Goal: Task Accomplishment & Management: Manage account settings

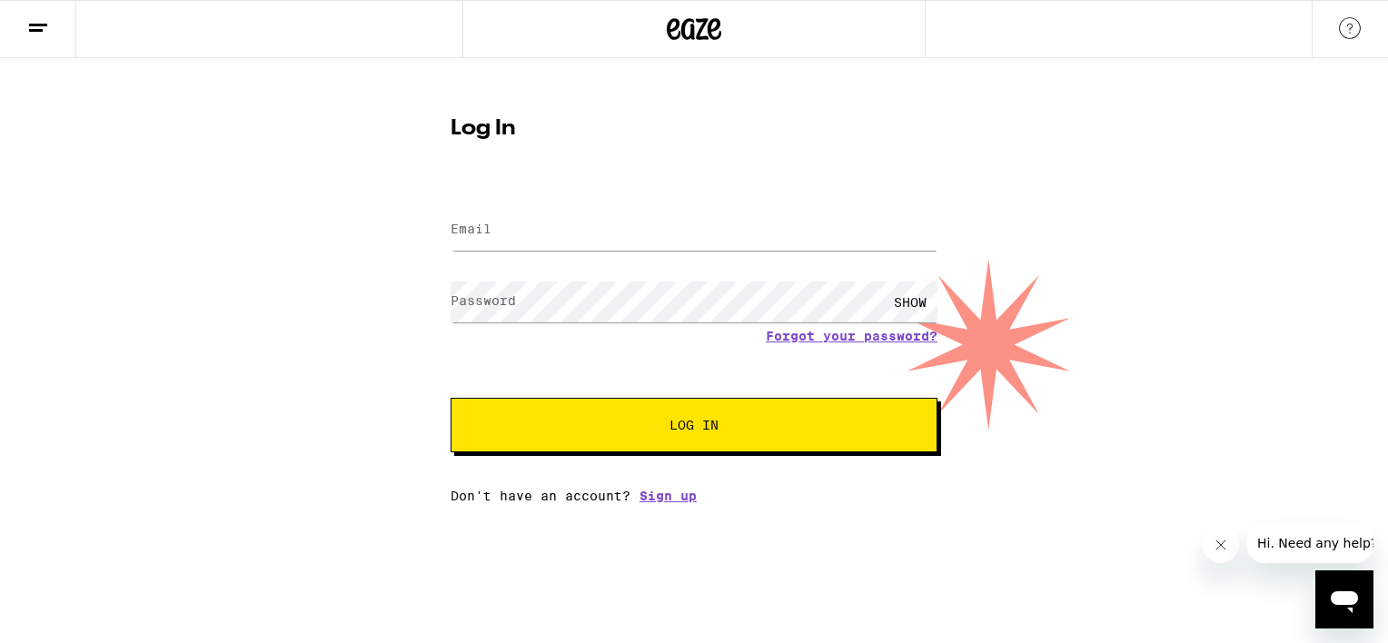
type input "[EMAIL_ADDRESS][DOMAIN_NAME]"
click at [636, 437] on button "Log In" at bounding box center [694, 425] width 487 height 54
click at [576, 280] on div "SHOW" at bounding box center [694, 302] width 487 height 54
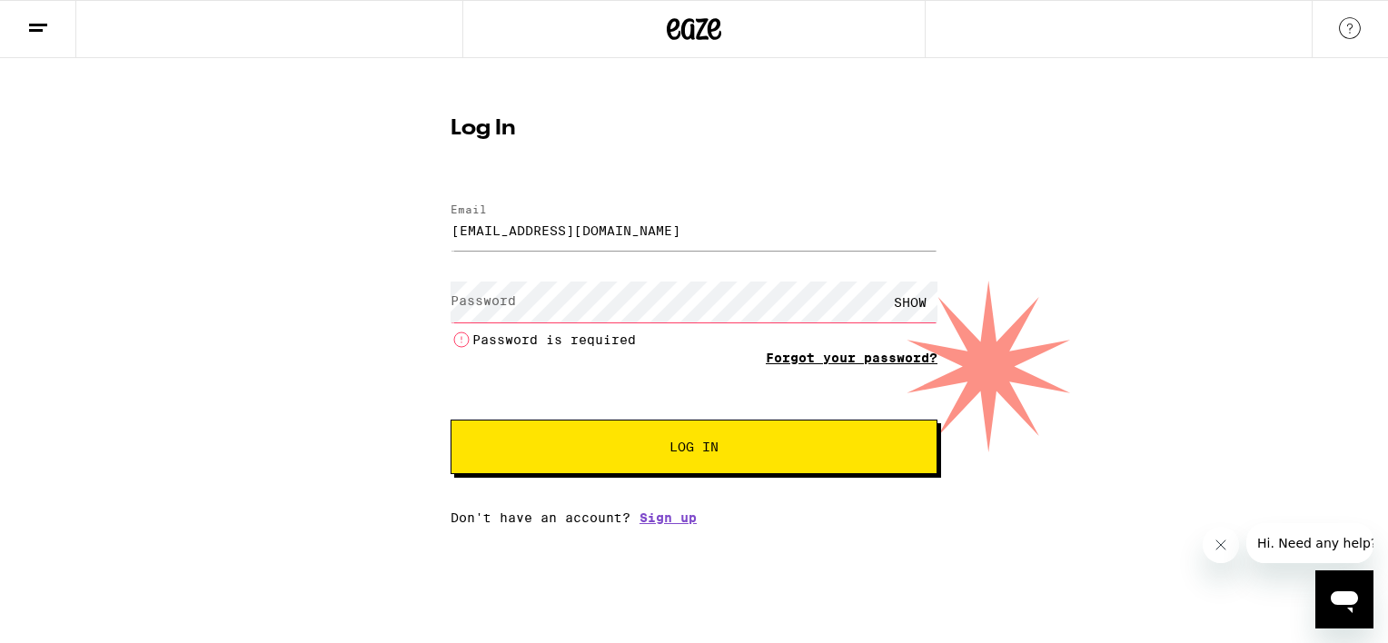
click at [827, 356] on link "Forgot your password?" at bounding box center [852, 358] width 172 height 15
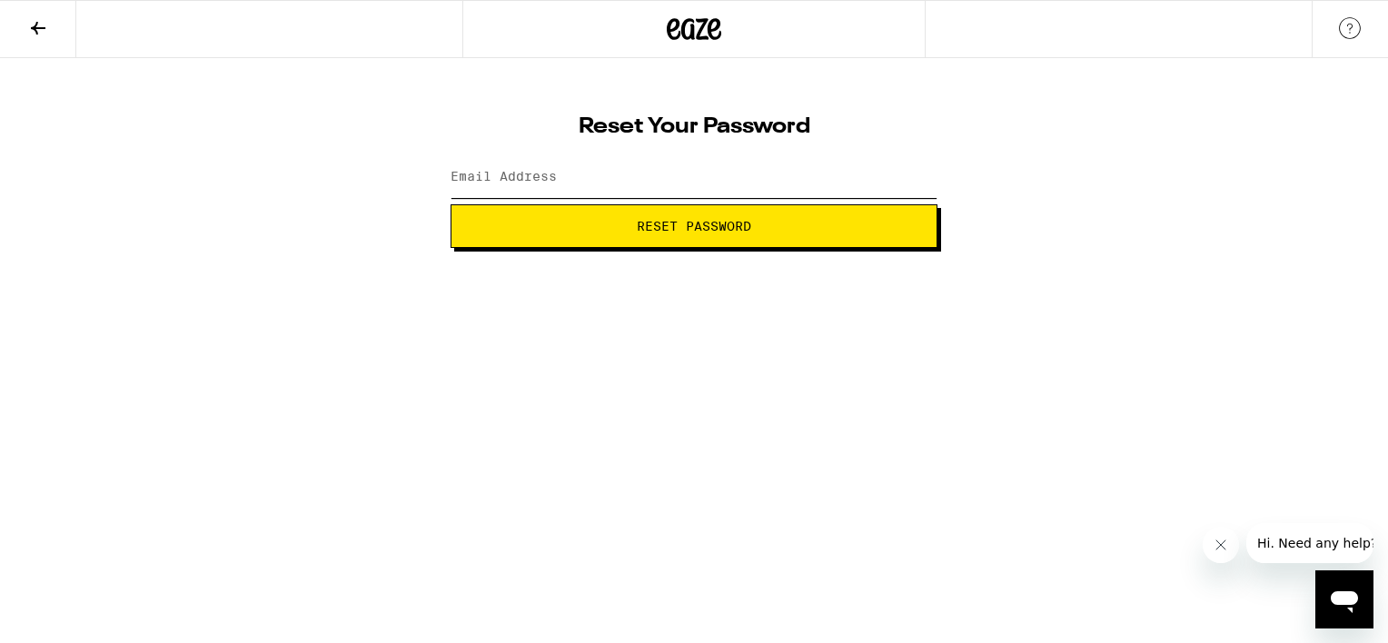
click at [563, 173] on input "Email Address" at bounding box center [694, 177] width 487 height 41
type input "[EMAIL_ADDRESS][DOMAIN_NAME]"
click at [618, 212] on button "Reset Password" at bounding box center [694, 226] width 487 height 44
